Goal: Information Seeking & Learning: Learn about a topic

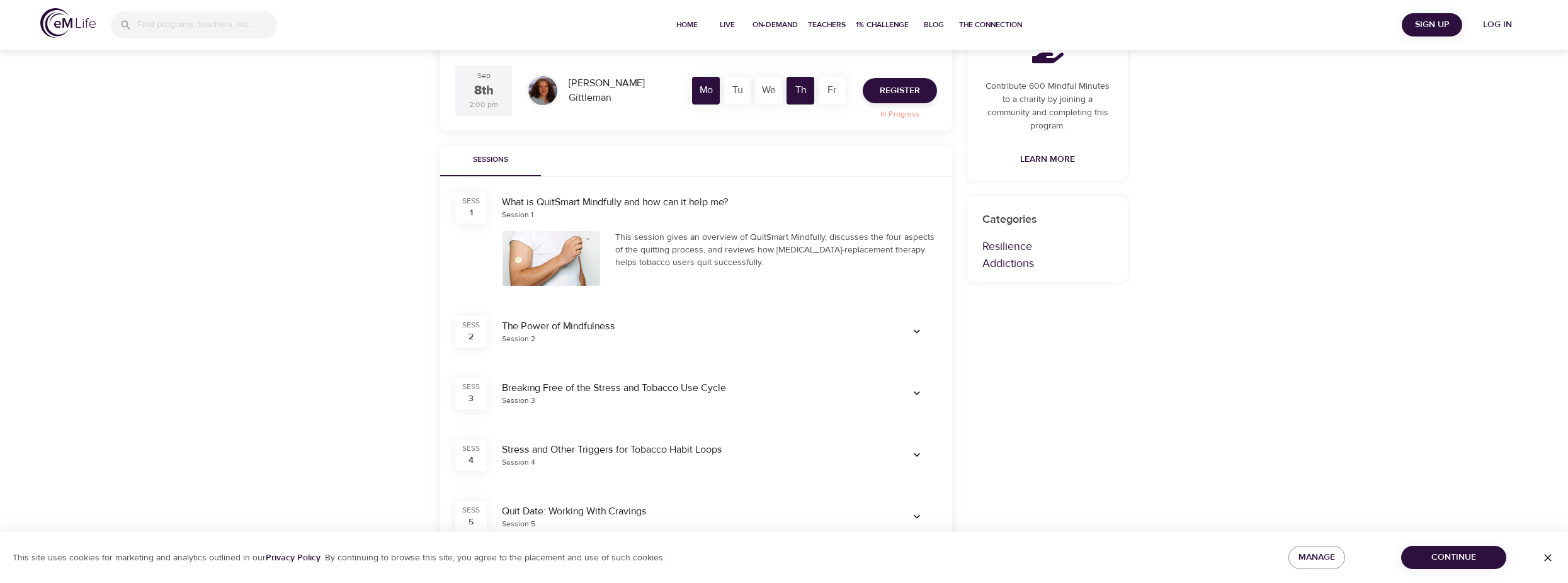
scroll to position [315, 0]
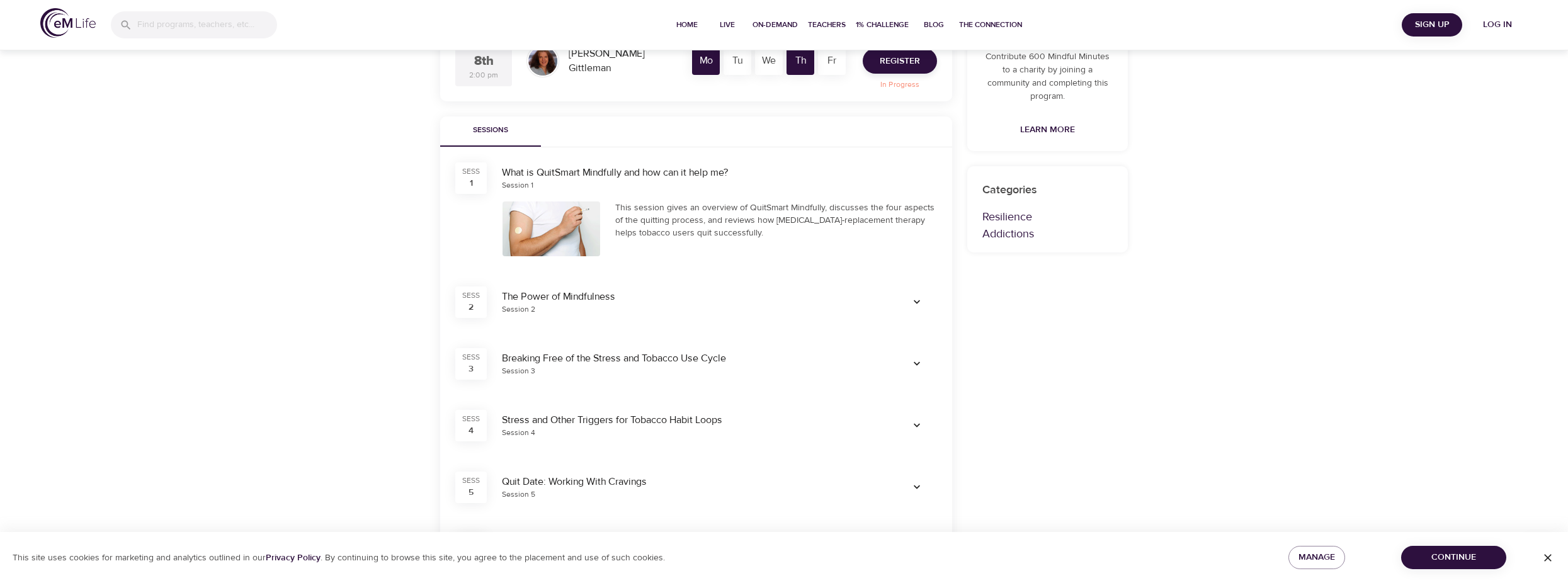
click at [913, 364] on icon "button" at bounding box center [916, 364] width 13 height 13
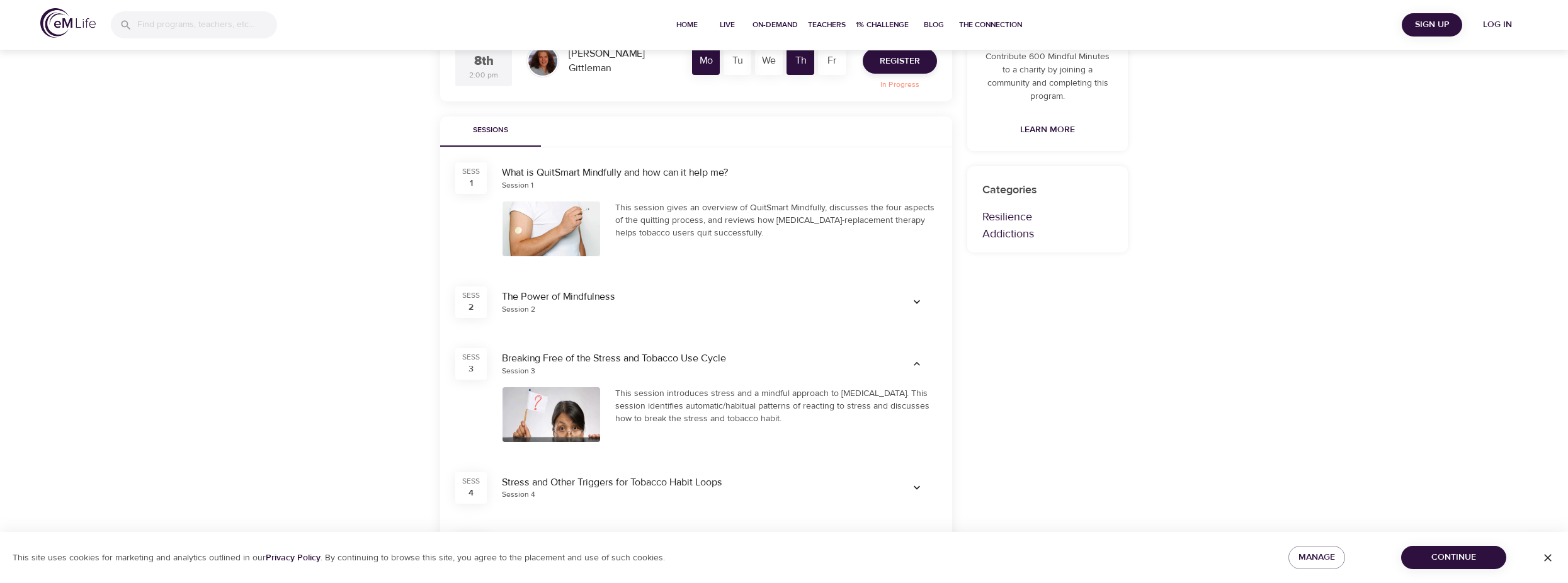
click at [913, 364] on icon "button" at bounding box center [916, 364] width 13 height 13
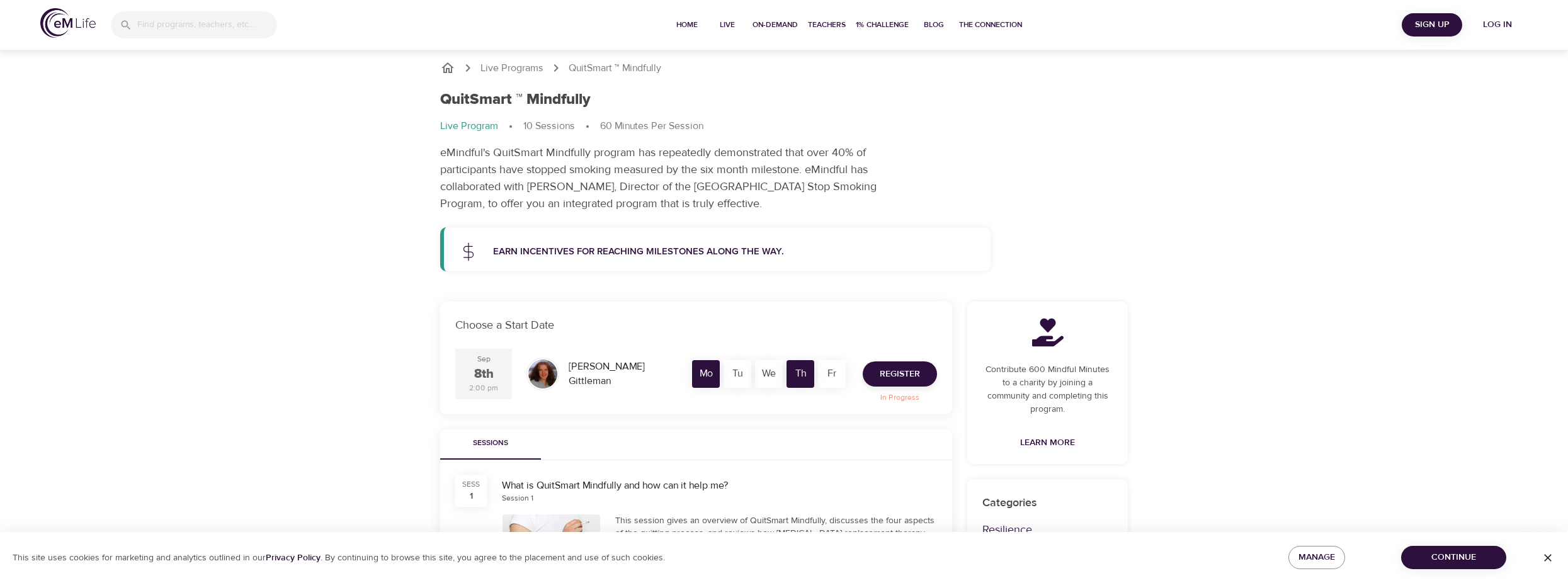
scroll to position [0, 0]
click at [489, 63] on p "Live Programs" at bounding box center [512, 70] width 63 height 15
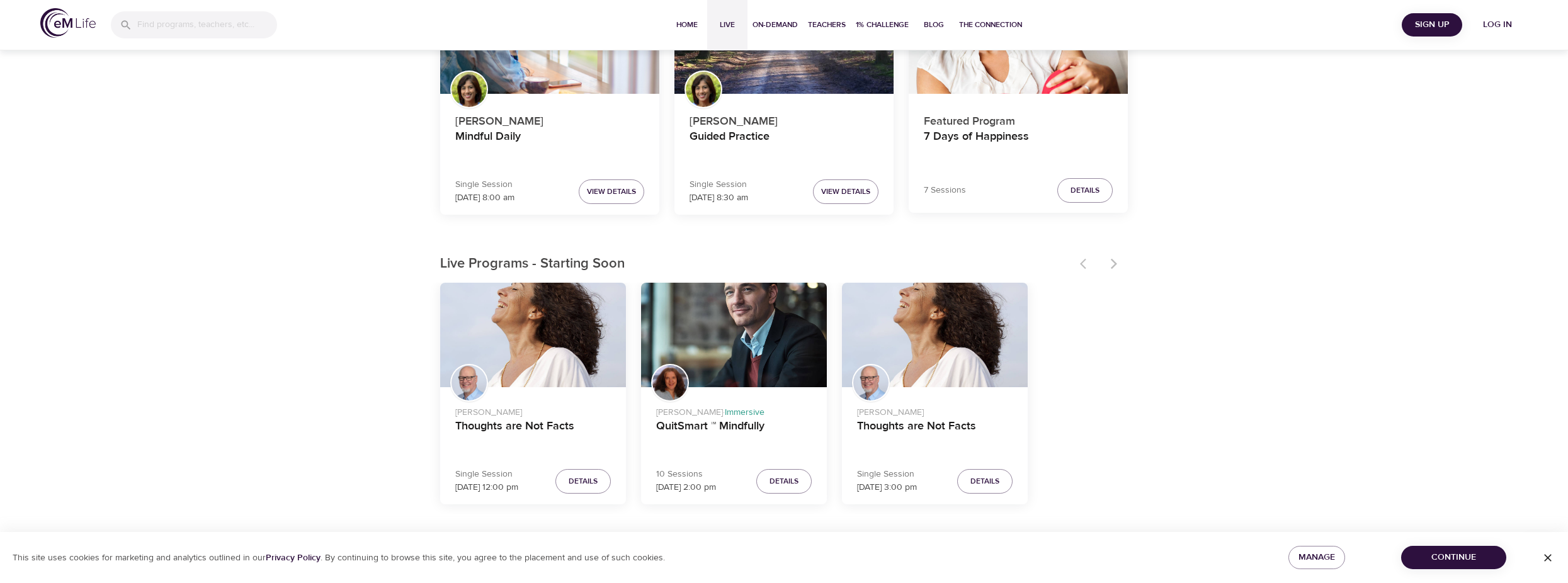
scroll to position [210, 0]
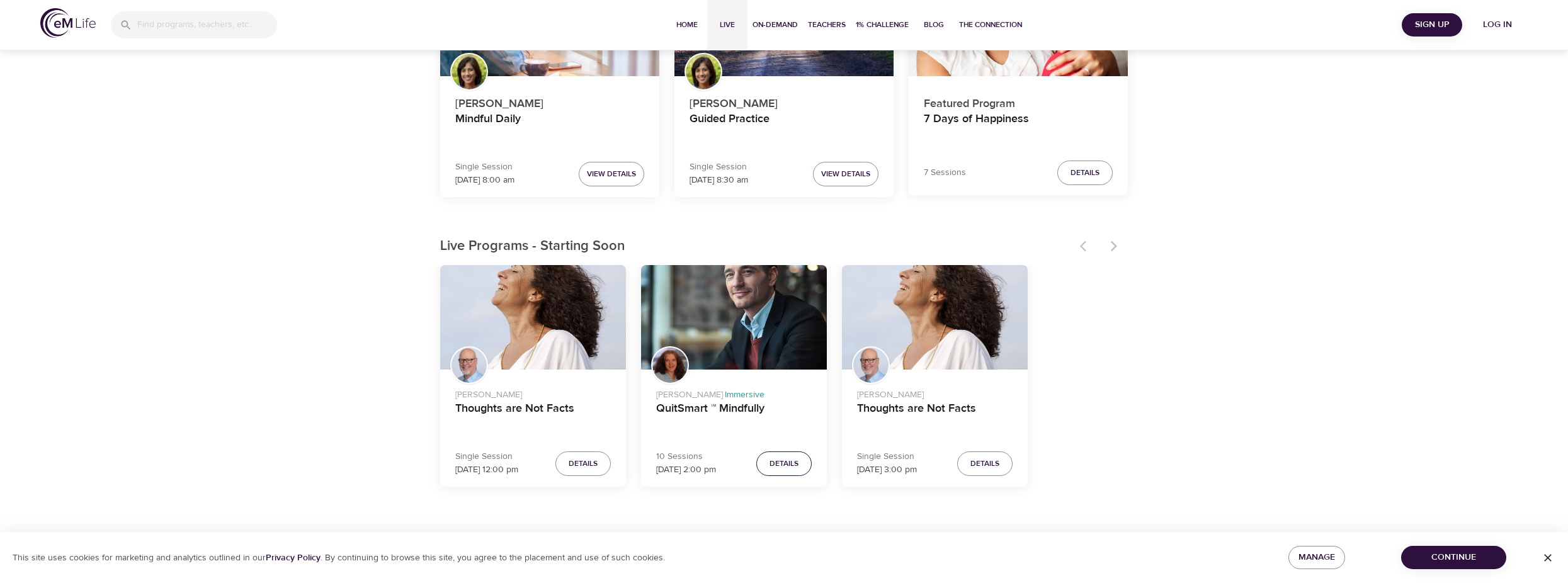
click at [786, 467] on span "Details" at bounding box center [784, 464] width 29 height 13
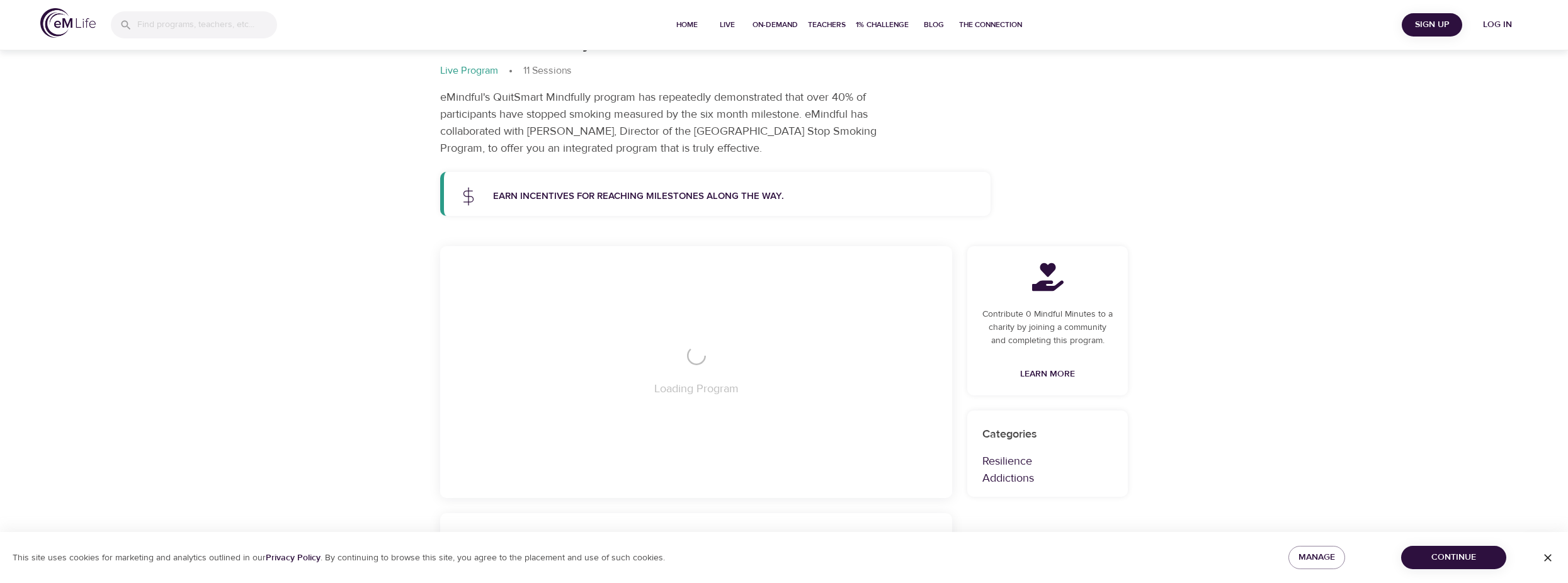
scroll to position [210, 0]
